Goal: Find contact information: Find contact information

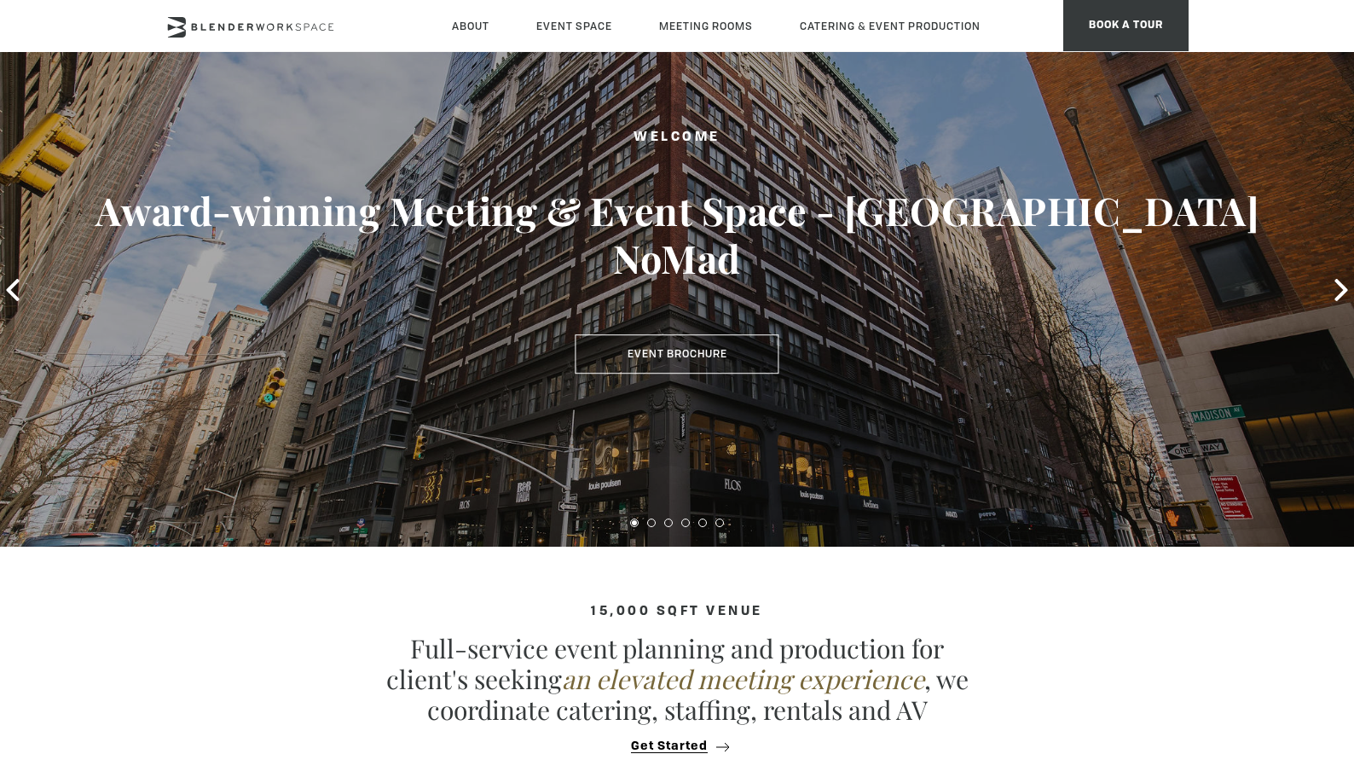
scroll to position [121, 0]
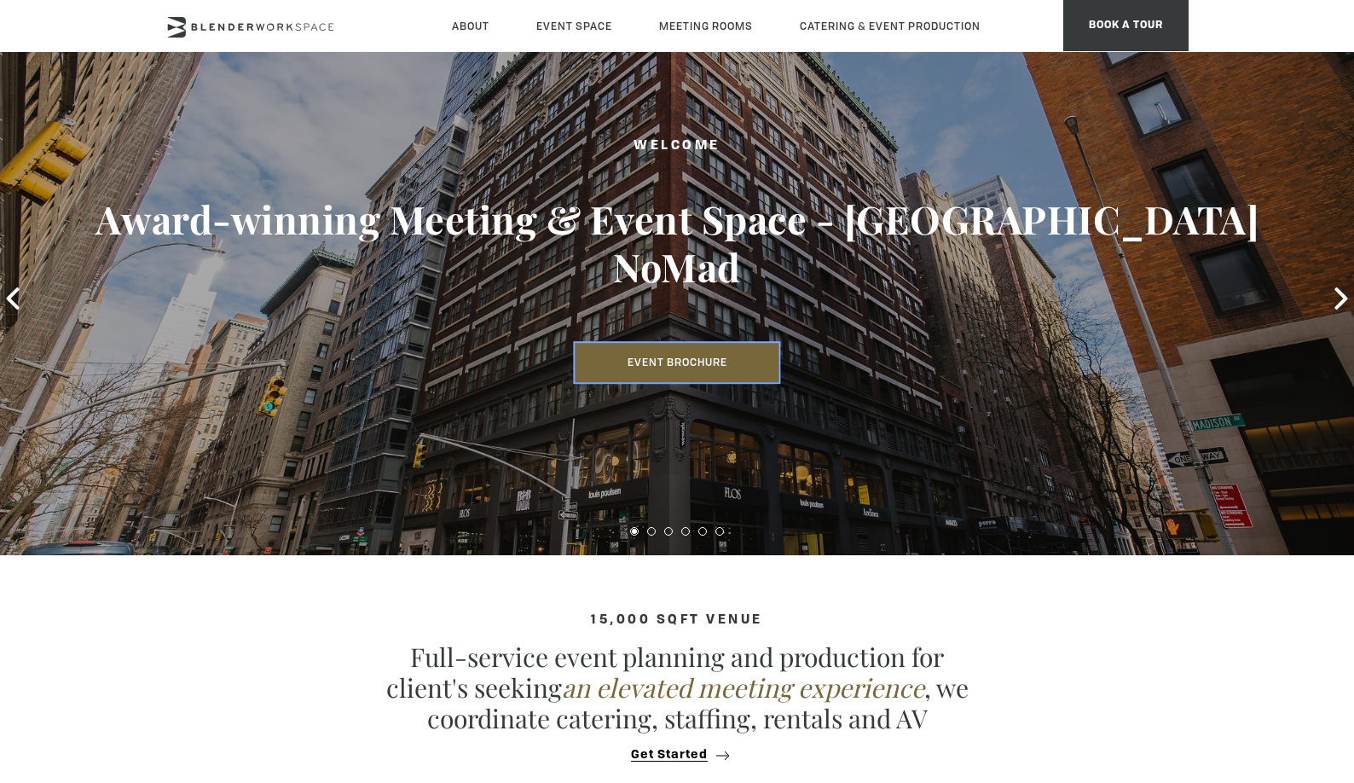
click at [682, 343] on link "Event Brochure" at bounding box center [677, 362] width 204 height 39
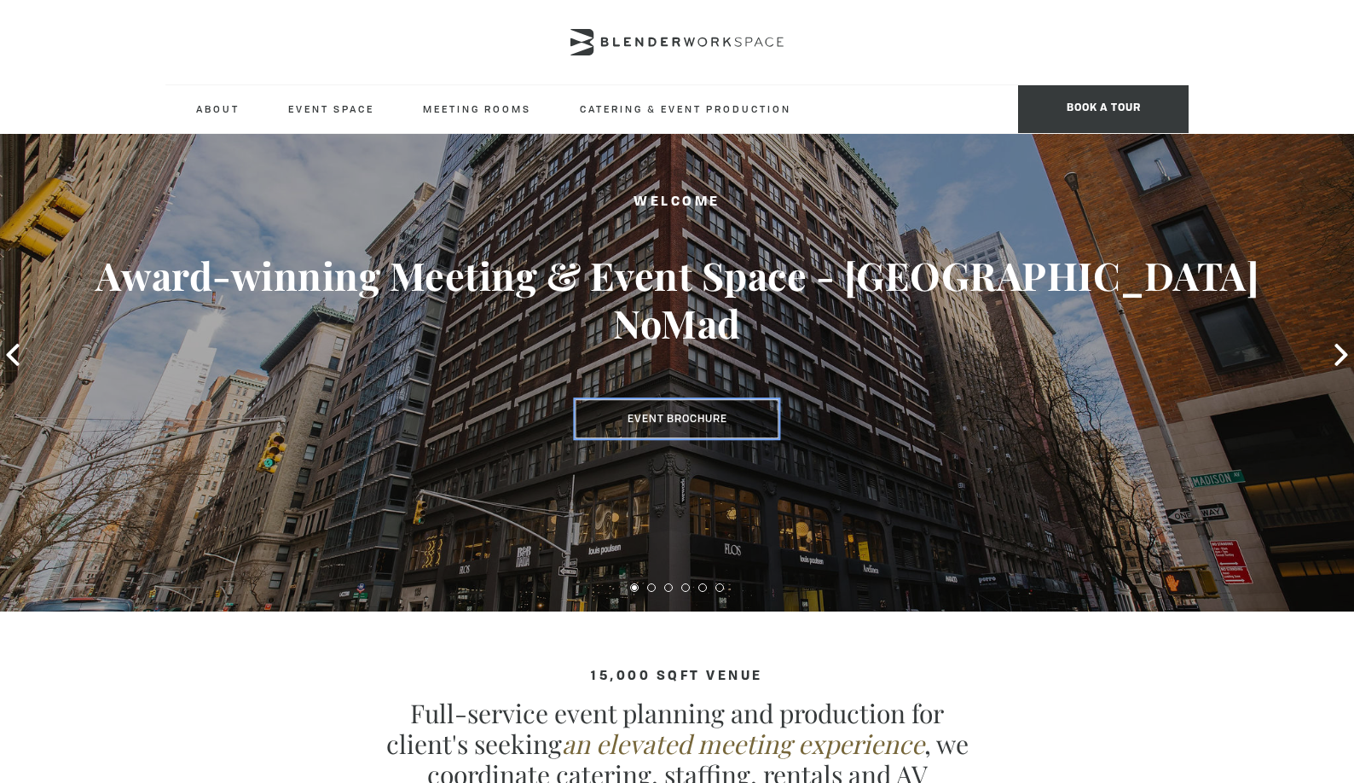
scroll to position [0, 0]
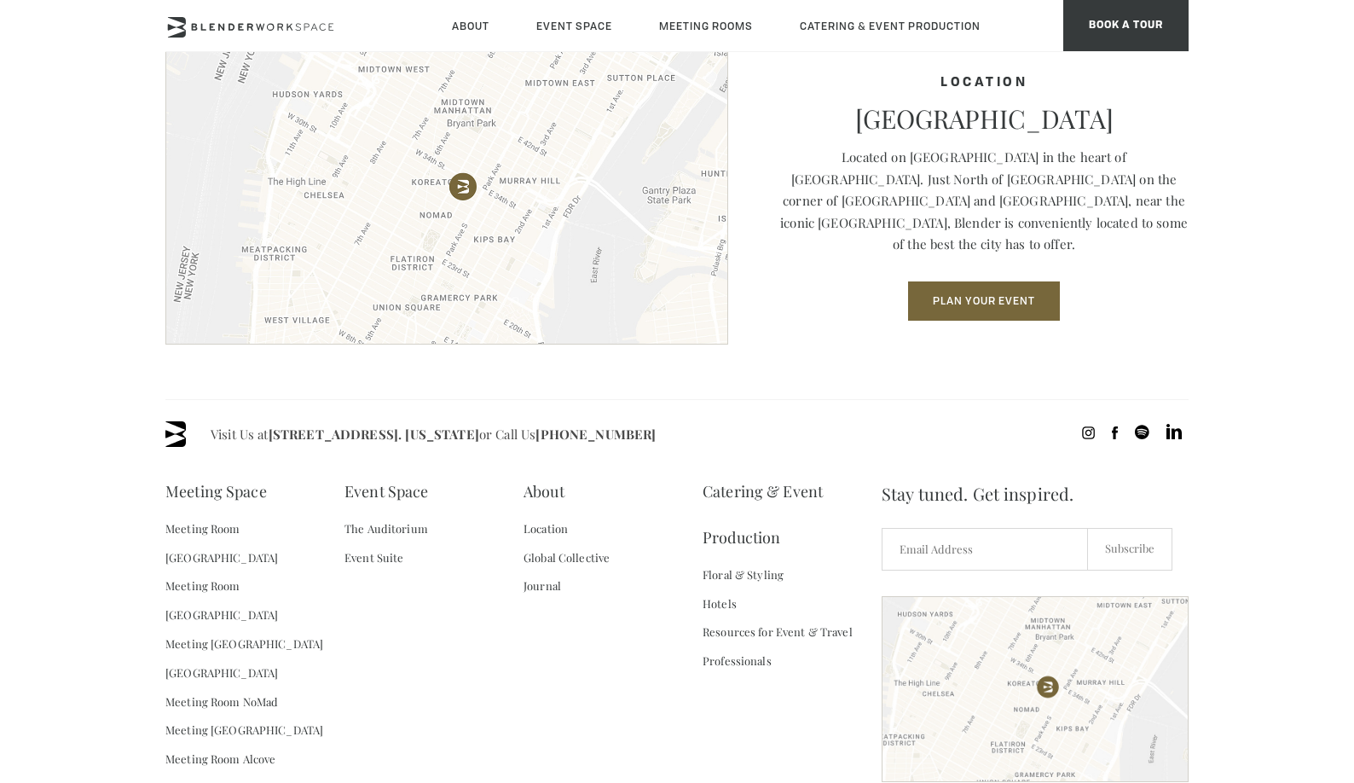
scroll to position [2362, 0]
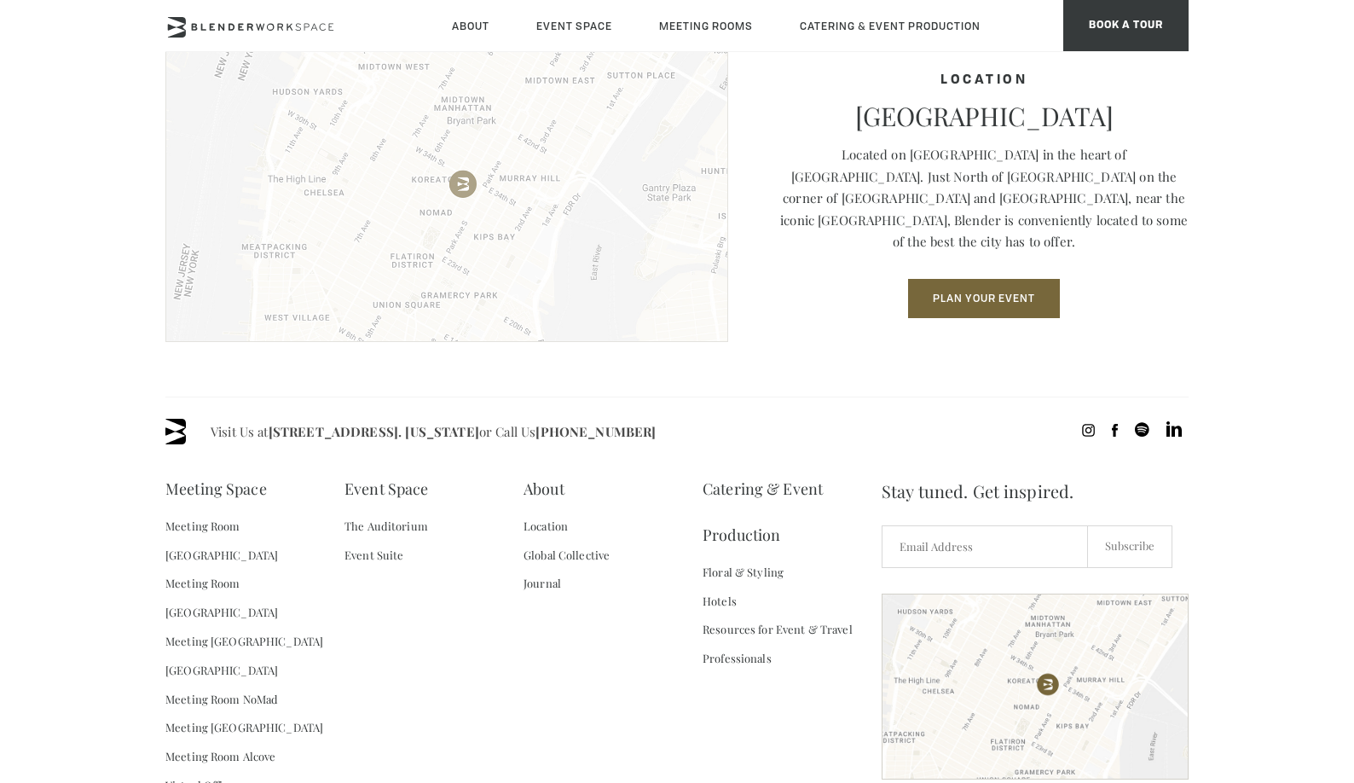
click at [463, 184] on img at bounding box center [446, 186] width 563 height 309
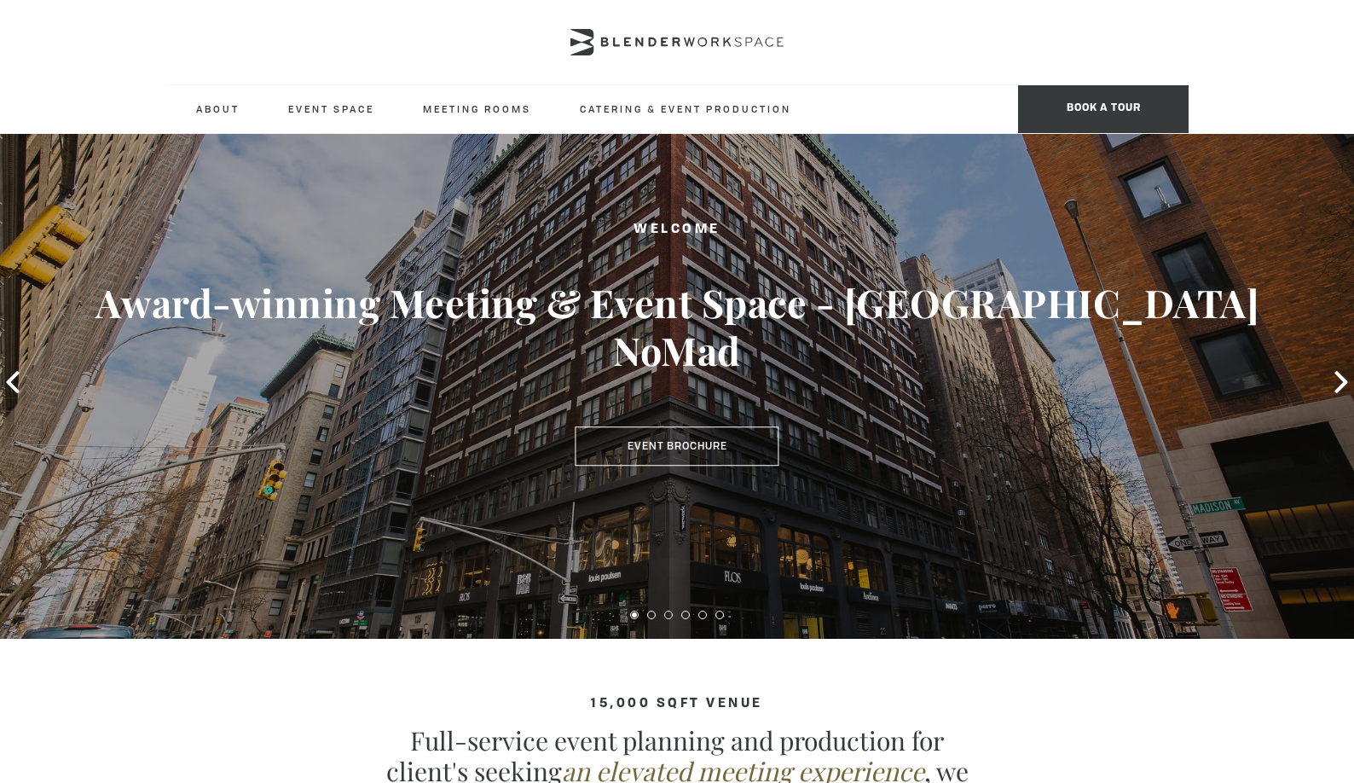
scroll to position [0, 0]
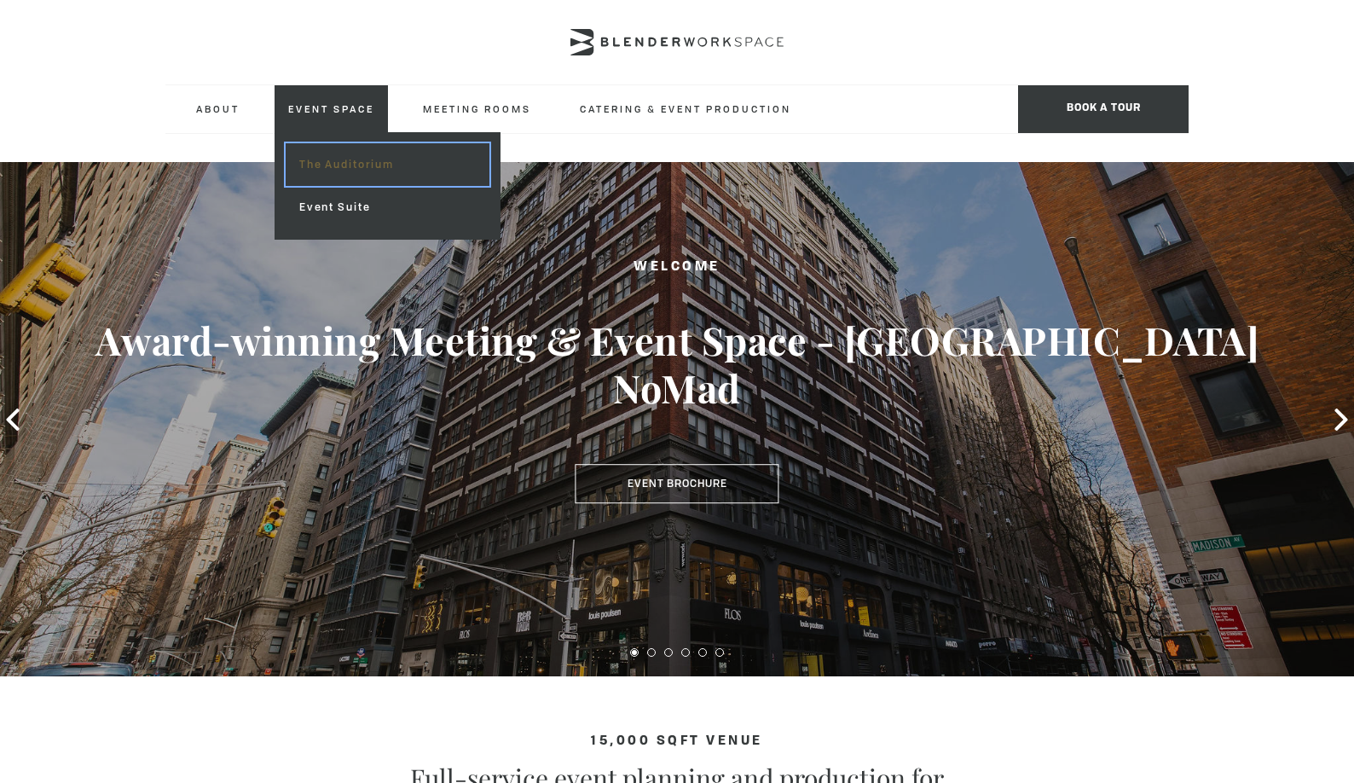
click at [338, 169] on link "The Auditorium" at bounding box center [388, 164] width 204 height 43
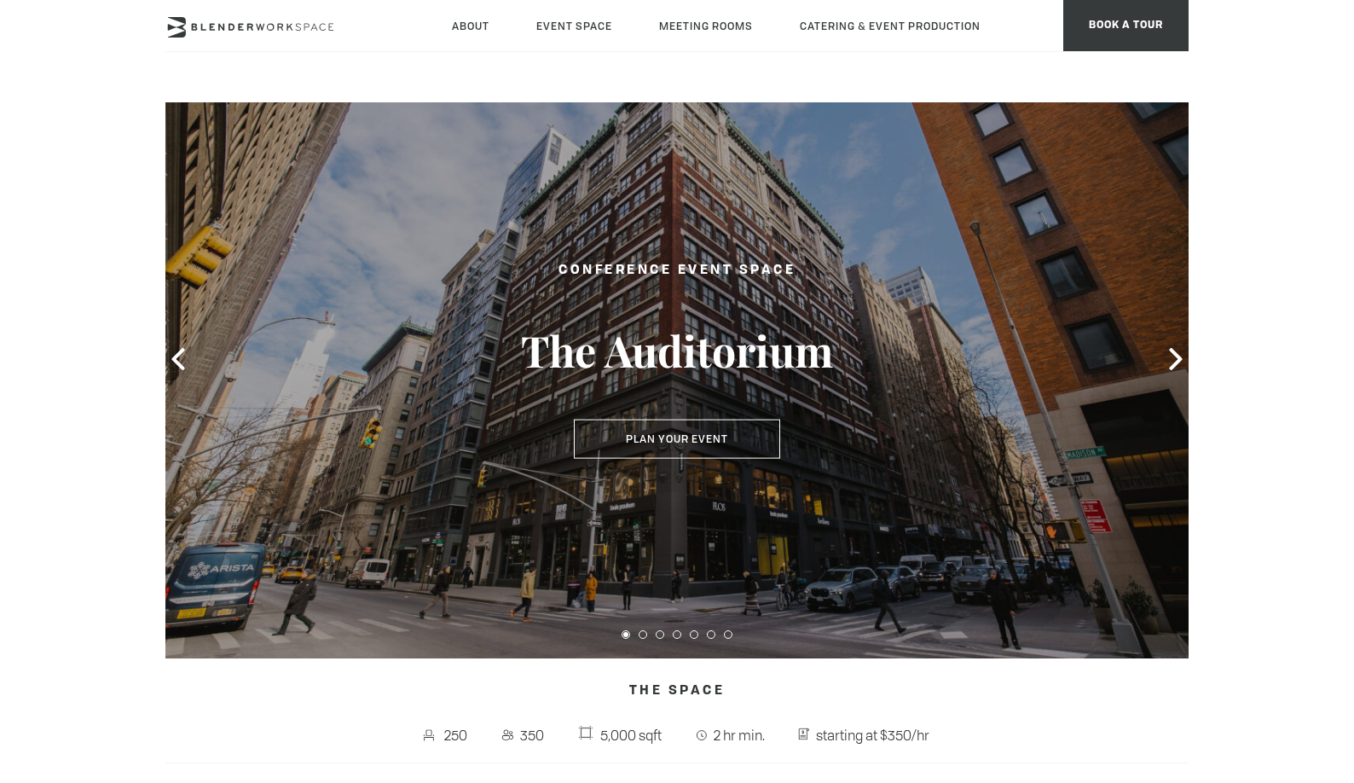
scroll to position [54, 0]
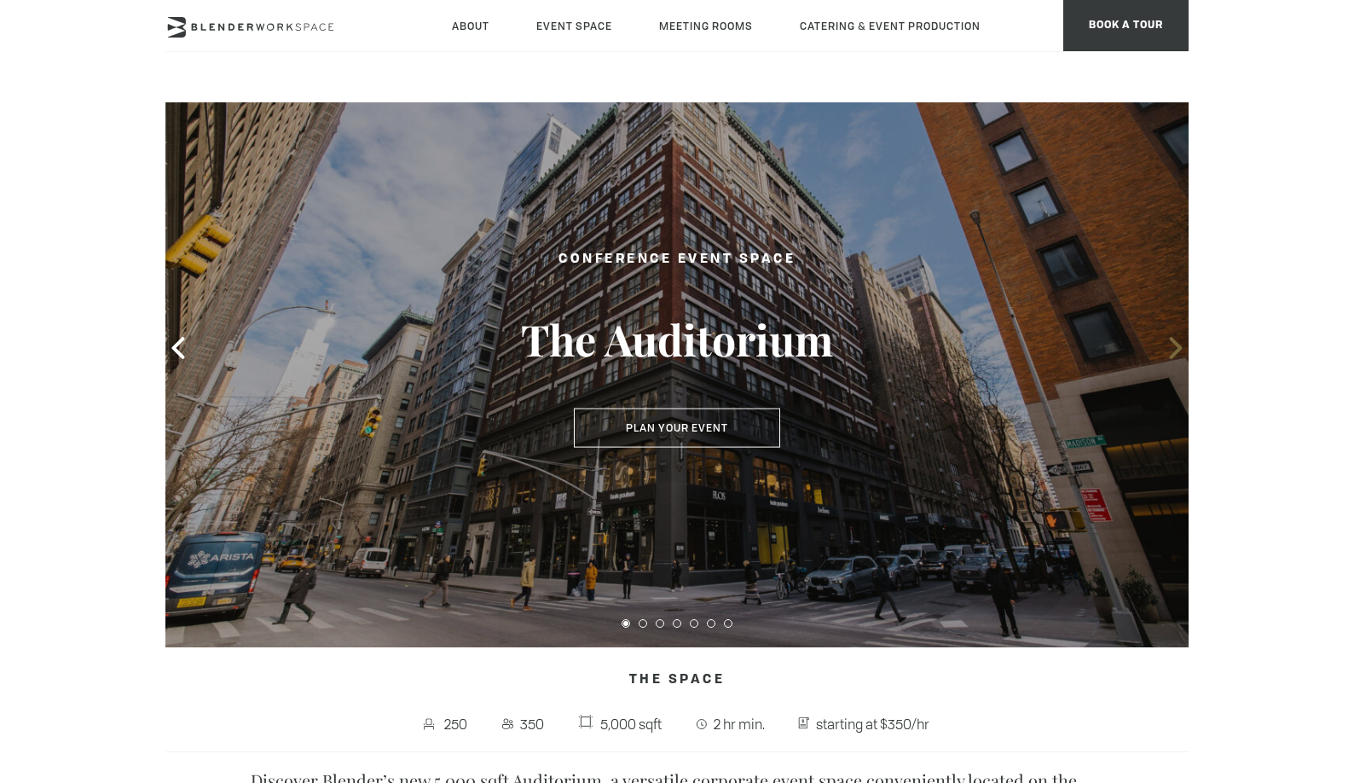
click at [1165, 340] on icon at bounding box center [1176, 348] width 22 height 22
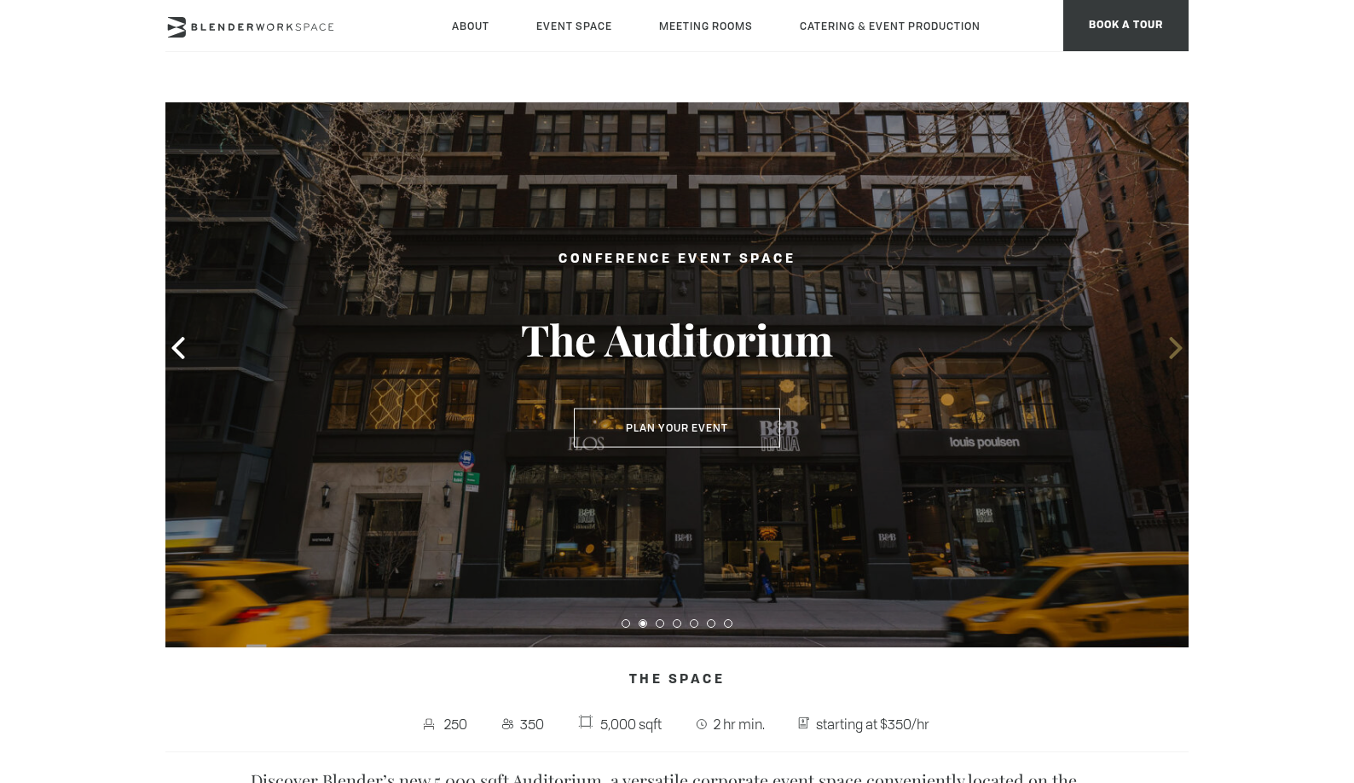
click at [1165, 341] on icon at bounding box center [1176, 348] width 22 height 22
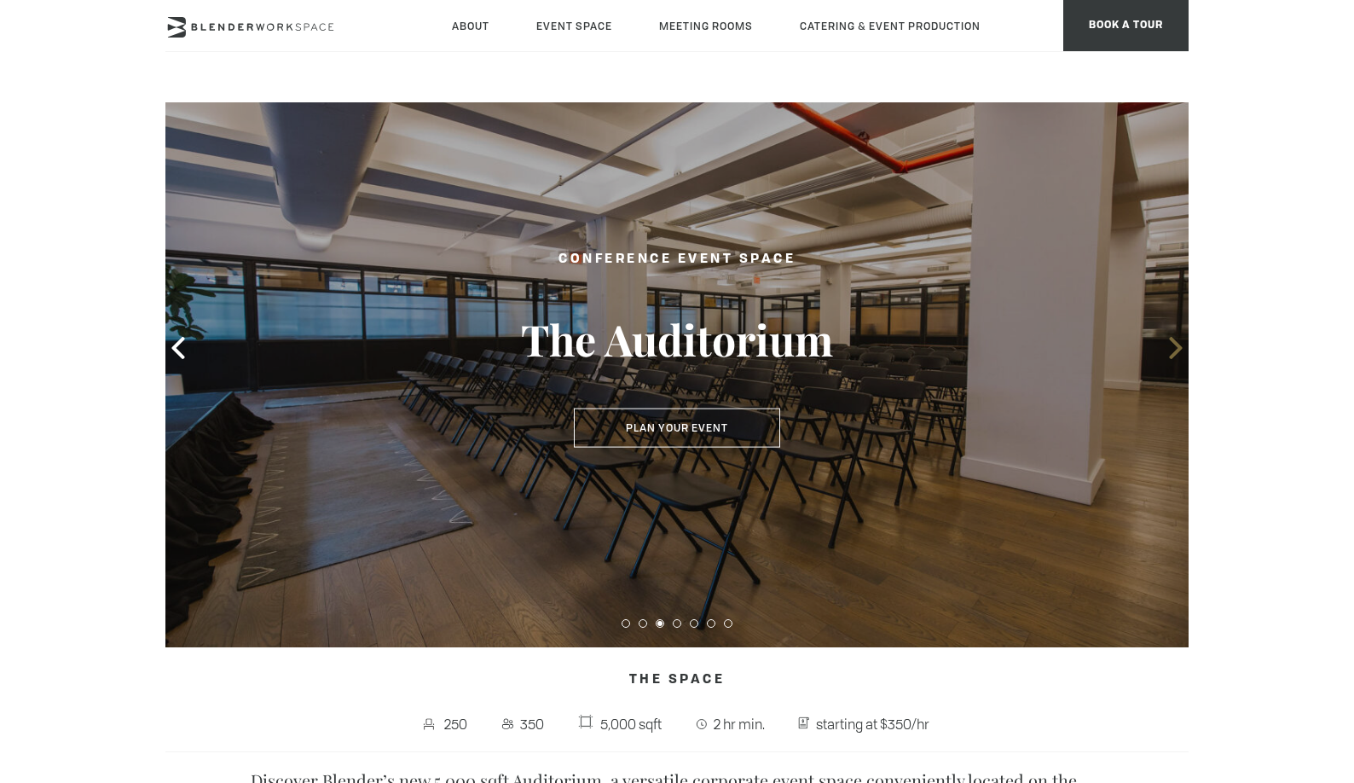
click at [1165, 341] on icon at bounding box center [1176, 348] width 22 height 22
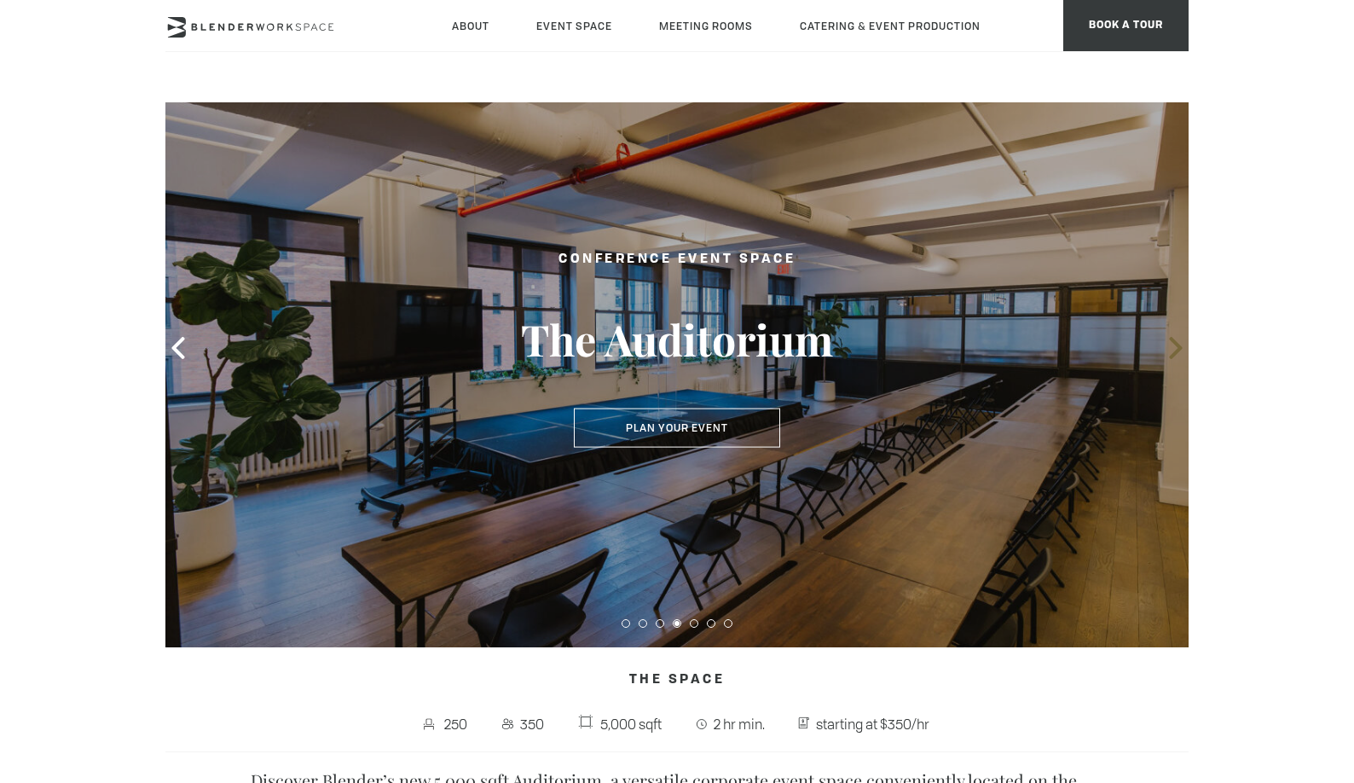
click at [1165, 341] on icon at bounding box center [1176, 348] width 22 height 22
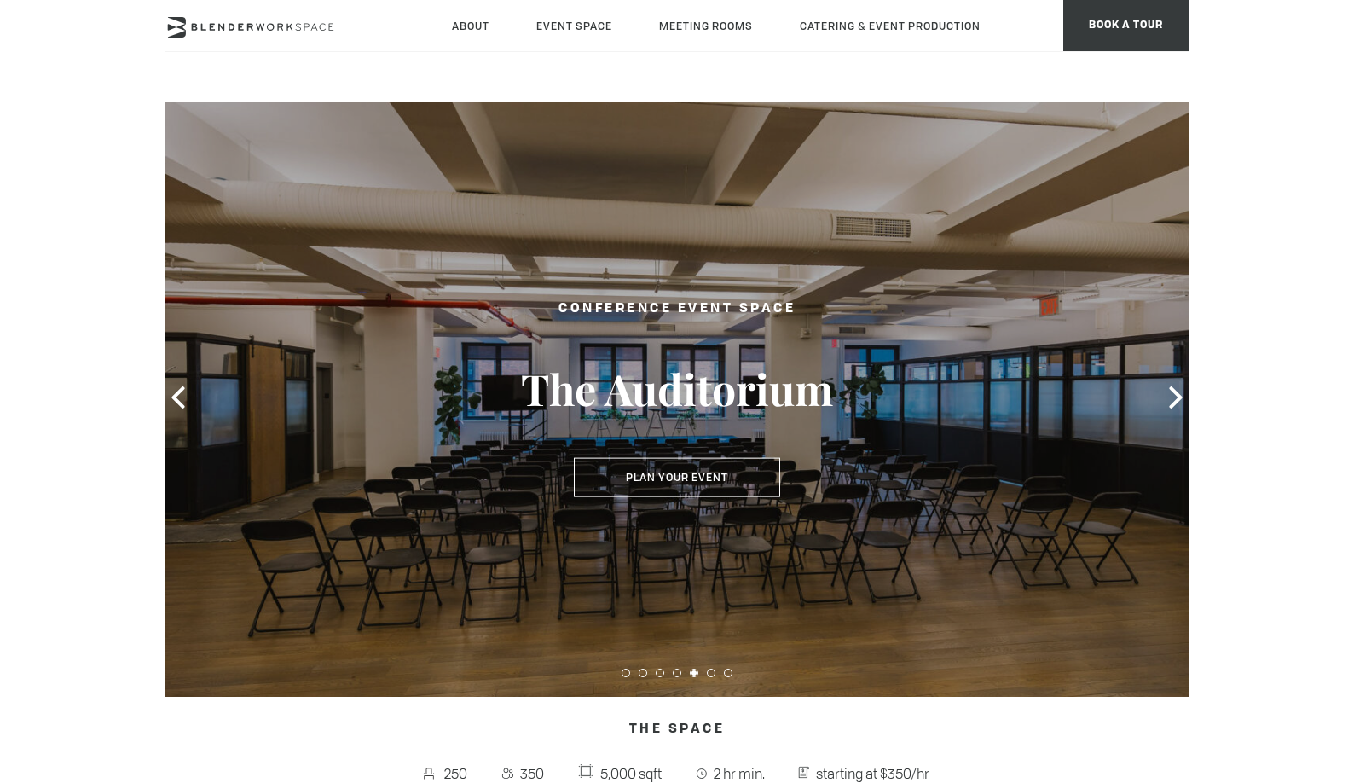
scroll to position [0, 0]
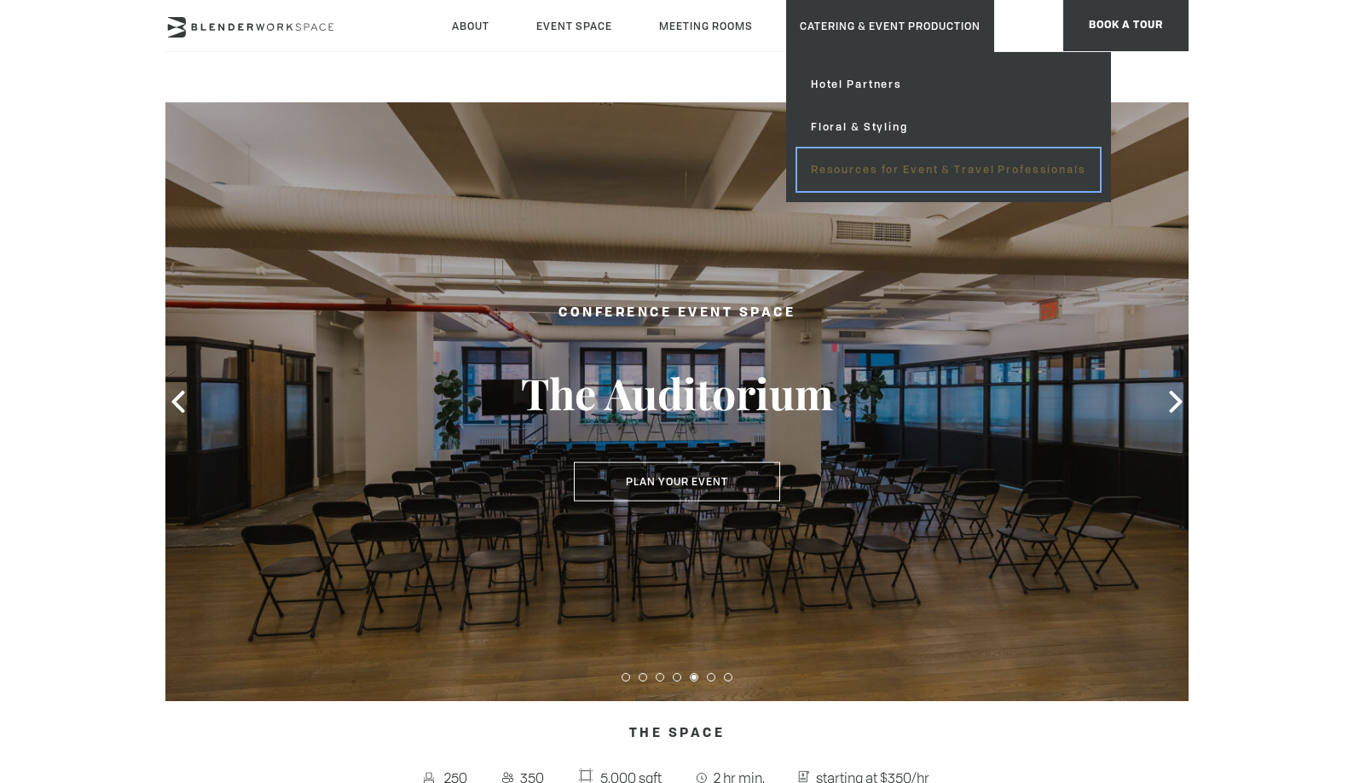
click at [877, 165] on link "Resources for Event & Travel Professionals" at bounding box center [948, 169] width 303 height 43
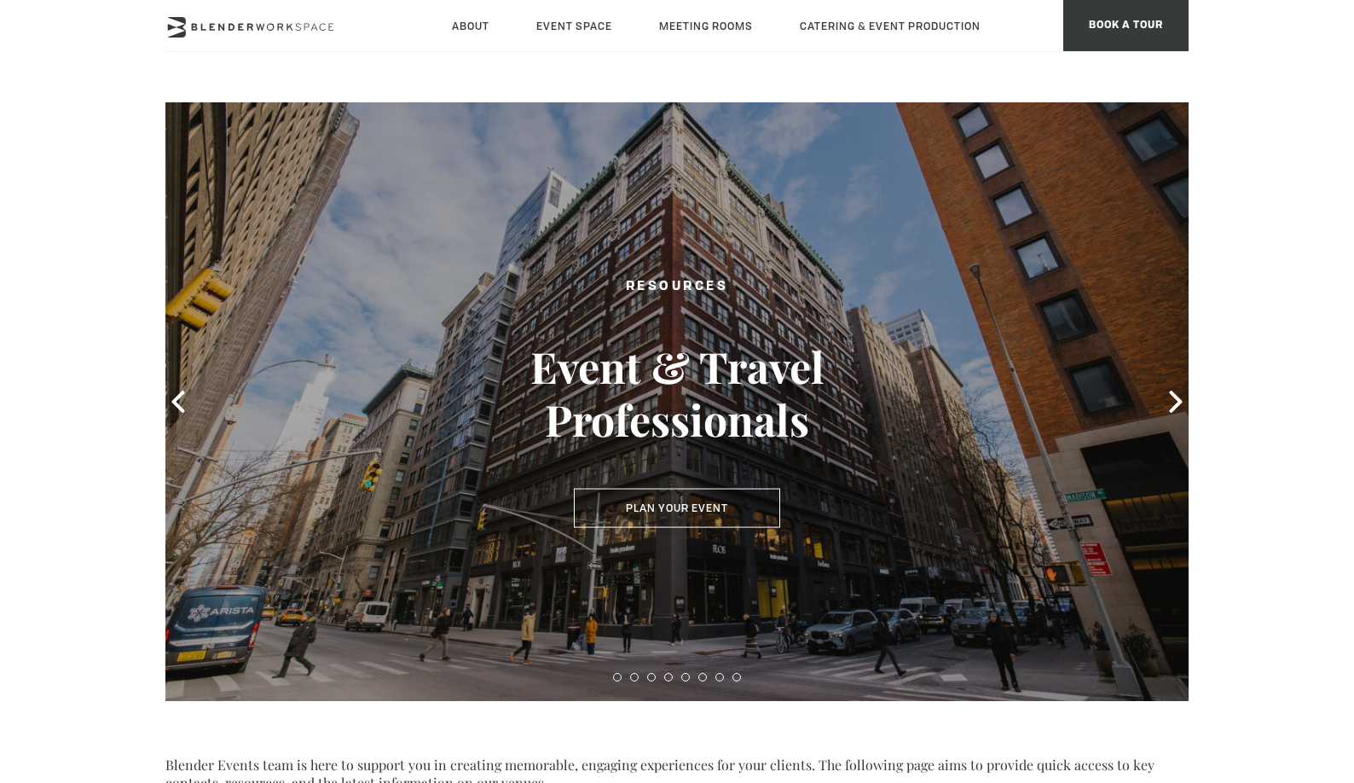
type div "2025-08-13"
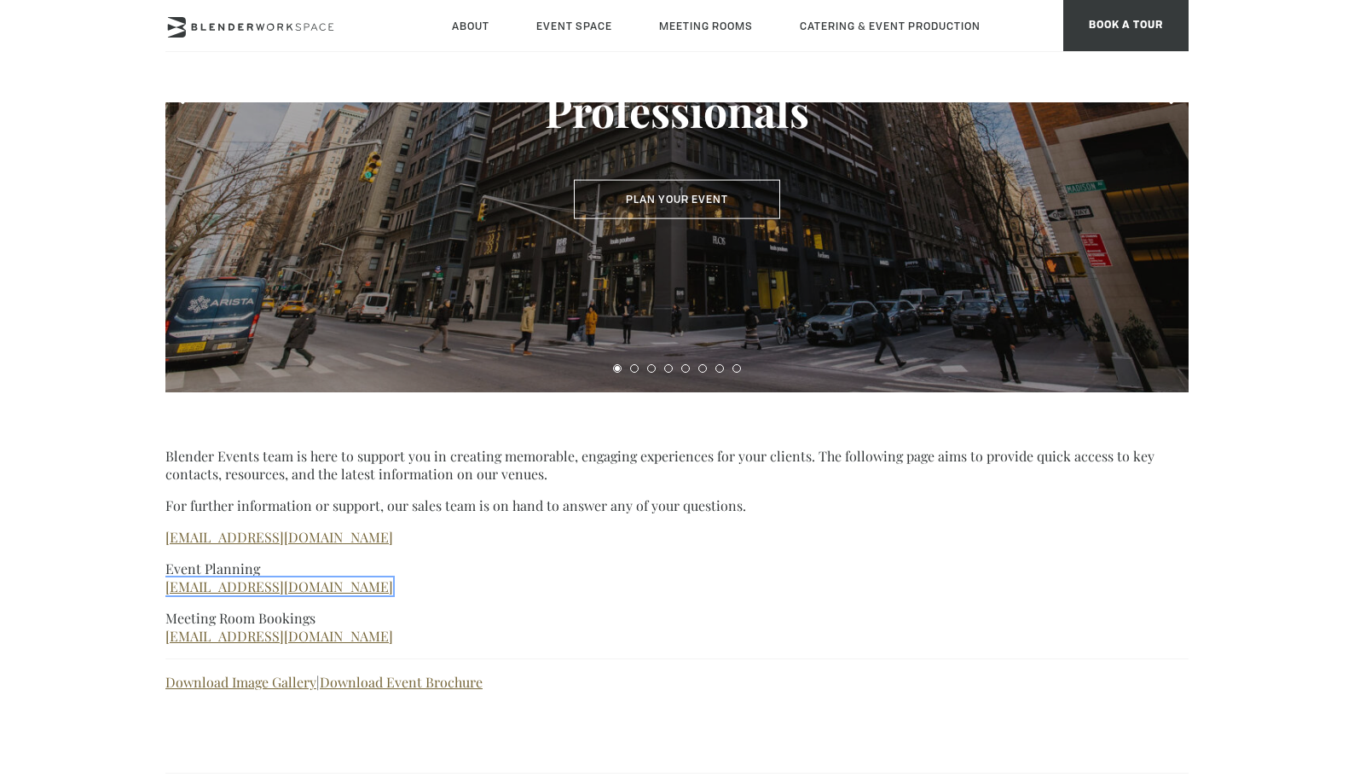
scroll to position [309, 0]
click at [420, 582] on p "Event Planning events@blenderworkspace.com" at bounding box center [676, 577] width 1023 height 36
